Goal: Navigation & Orientation: Find specific page/section

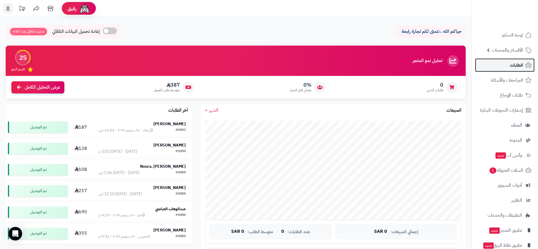
click at [516, 65] on span "الطلبات" at bounding box center [516, 65] width 13 height 8
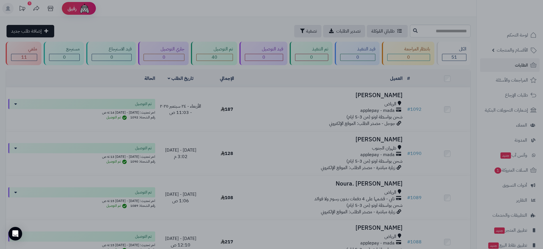
click at [447, 88] on div at bounding box center [271, 124] width 543 height 249
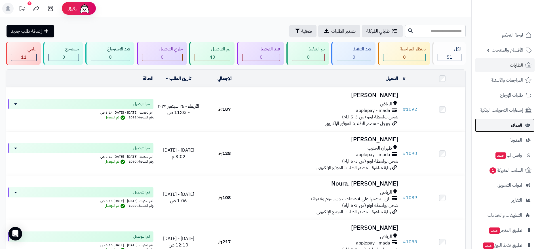
click at [523, 125] on link "العملاء" at bounding box center [505, 126] width 60 height 14
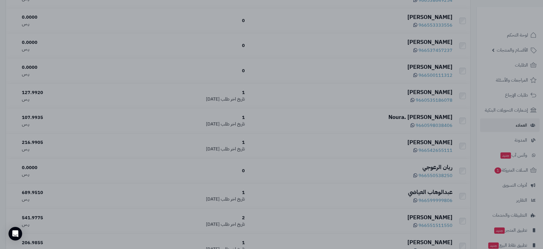
click at [381, 100] on div at bounding box center [271, 124] width 543 height 249
